Goal: Task Accomplishment & Management: Use online tool/utility

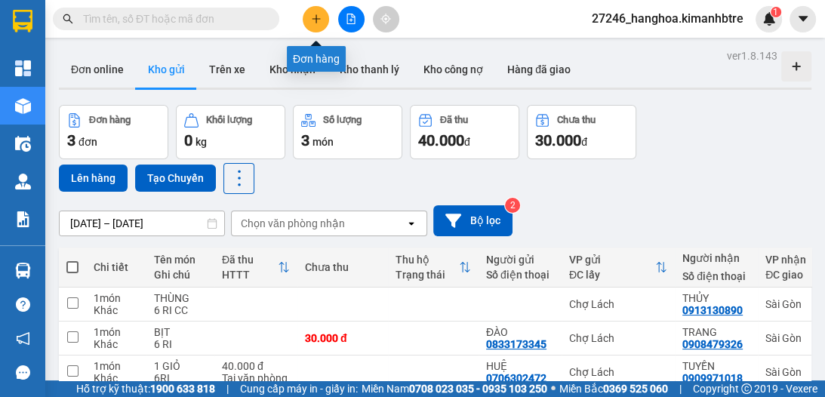
scroll to position [75, 0]
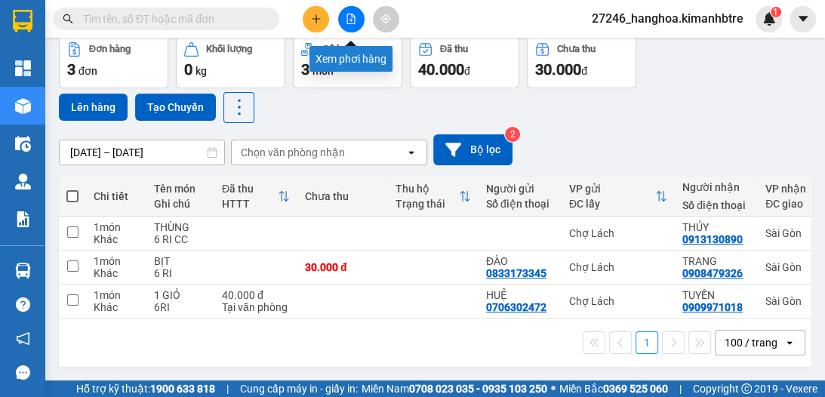
click at [346, 23] on icon "file-add" at bounding box center [351, 19] width 11 height 11
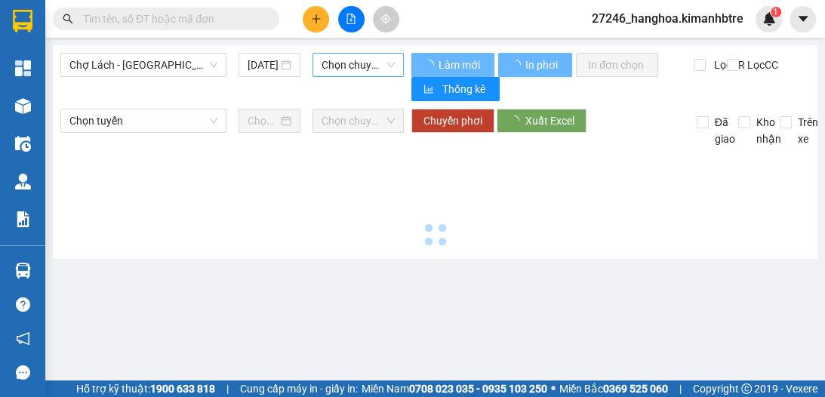
click at [339, 62] on span "Chọn chuyến" at bounding box center [358, 65] width 73 height 23
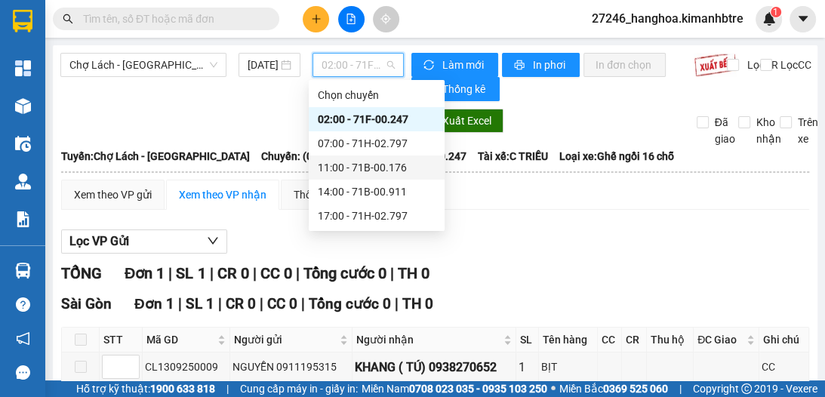
click at [374, 176] on div "11:00 - 71B-00.176" at bounding box center [377, 168] width 136 height 24
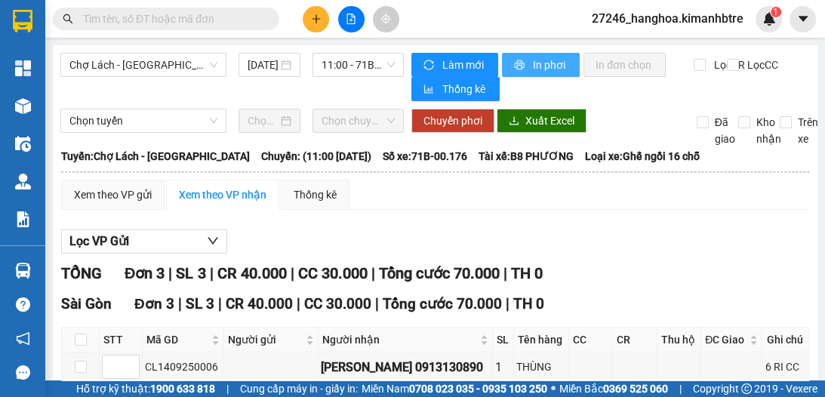
click at [532, 75] on button "In phơi" at bounding box center [541, 65] width 78 height 24
